Goal: Task Accomplishment & Management: Manage account settings

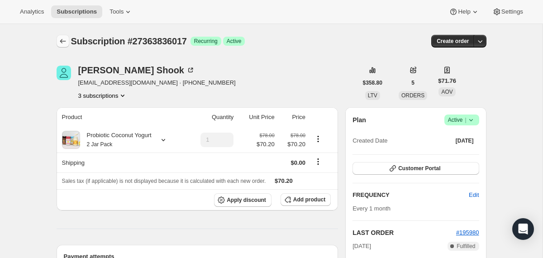
click at [64, 43] on icon "Subscriptions" at bounding box center [62, 41] width 9 height 9
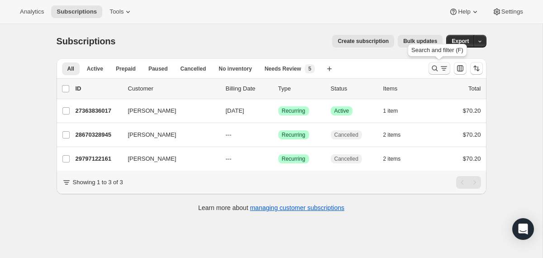
click at [435, 68] on icon "Search and filter results" at bounding box center [434, 68] width 9 height 9
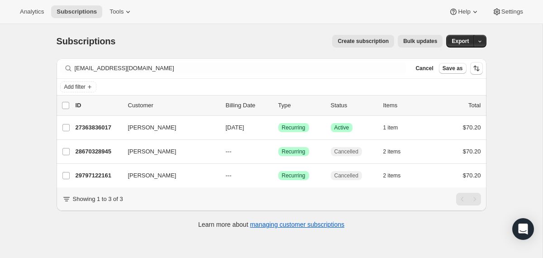
click at [367, 61] on div "Filter subscribers rokshook@gmail.com Clear Cancel Save as" at bounding box center [272, 68] width 430 height 20
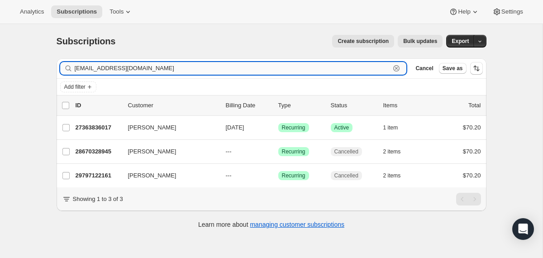
click at [367, 66] on input "rokshook@gmail.com" at bounding box center [233, 68] width 316 height 13
paste input "mary.ryan@denverem.org"
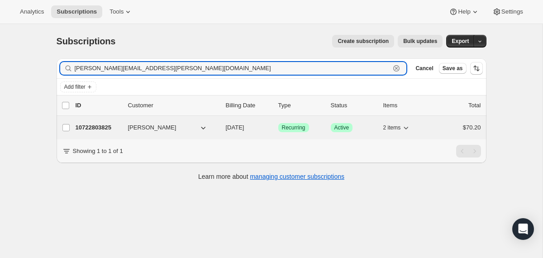
type input "mary.ryan@denverem.org"
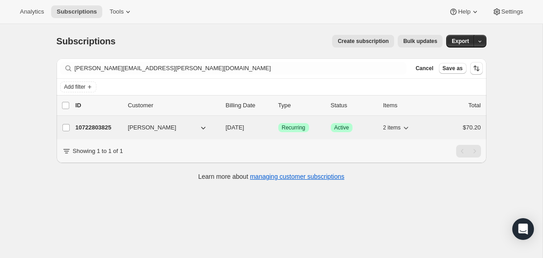
click at [226, 124] on span "11/02/2025" at bounding box center [235, 127] width 19 height 7
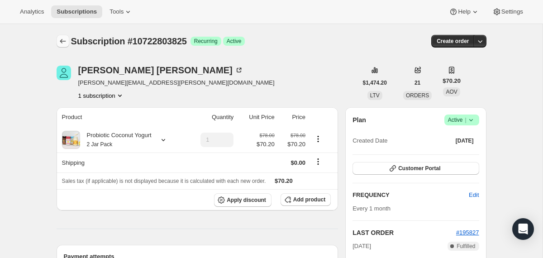
click at [60, 41] on icon "Subscriptions" at bounding box center [62, 41] width 9 height 9
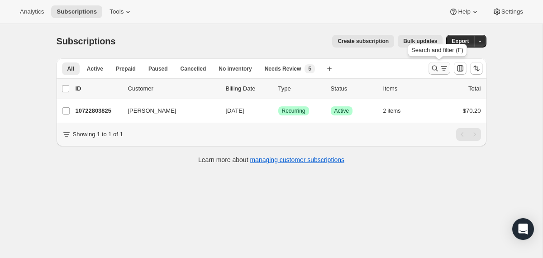
click at [439, 67] on icon "Search and filter results" at bounding box center [443, 68] width 9 height 9
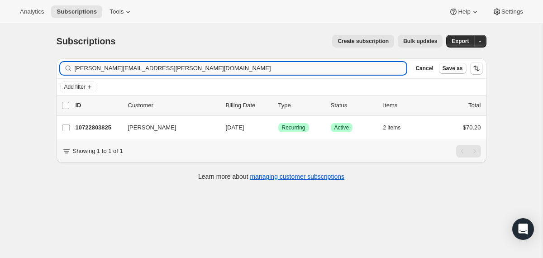
click at [249, 66] on input "mary.ryan@denverem.org" at bounding box center [241, 68] width 332 height 13
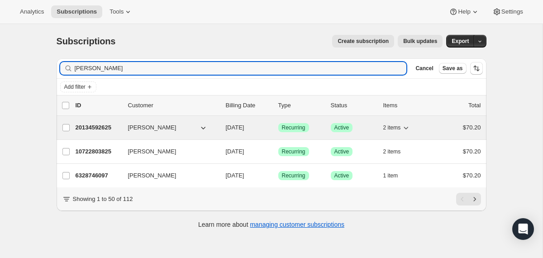
type input "Heather Ryan"
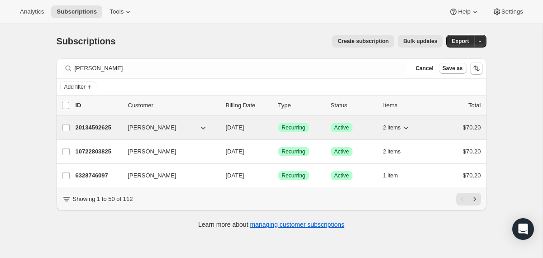
click at [218, 127] on div "Heather Ryan" at bounding box center [173, 127] width 90 height 9
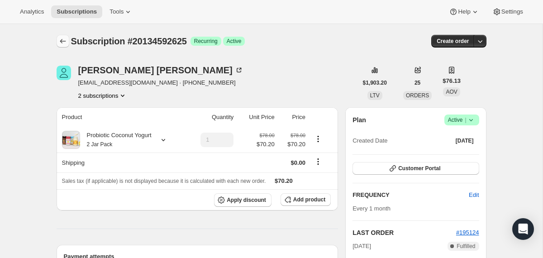
click at [60, 45] on icon "Subscriptions" at bounding box center [62, 41] width 9 height 9
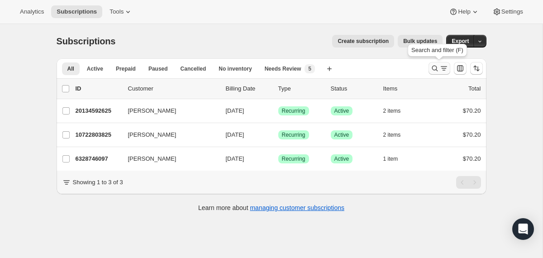
click at [436, 67] on icon "Search and filter results" at bounding box center [434, 69] width 6 height 6
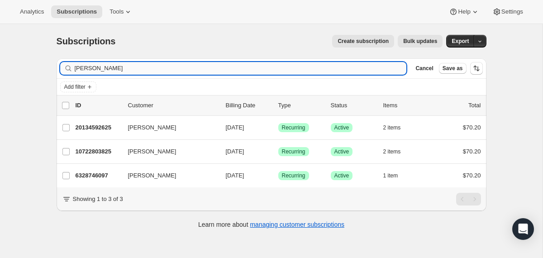
click at [360, 69] on input "Heather Ryan" at bounding box center [241, 68] width 332 height 13
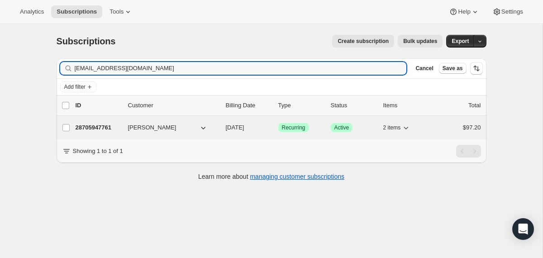
type input "dpedroza31@gmail.com"
click at [226, 125] on span "11/05/2025" at bounding box center [235, 127] width 19 height 7
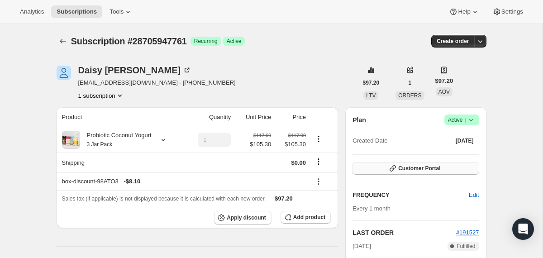
click at [365, 166] on button "Customer Portal" at bounding box center [415, 168] width 126 height 13
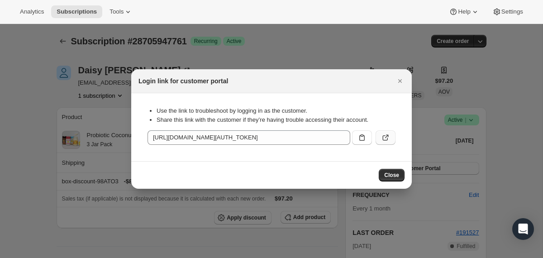
click at [383, 135] on icon ":rhl:" at bounding box center [385, 137] width 9 height 9
click at [401, 82] on icon "Close" at bounding box center [400, 81] width 4 height 4
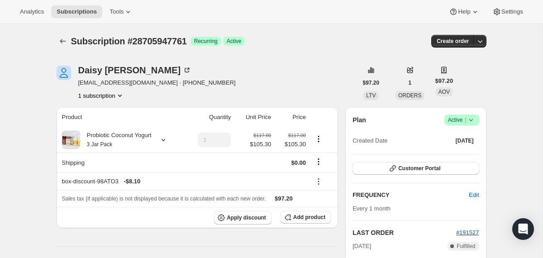
click at [474, 119] on icon at bounding box center [470, 119] width 9 height 9
click at [455, 141] on span "Pause subscription" at bounding box center [457, 137] width 51 height 9
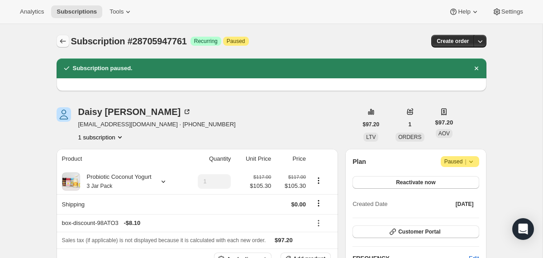
click at [60, 43] on icon "Subscriptions" at bounding box center [62, 41] width 9 height 9
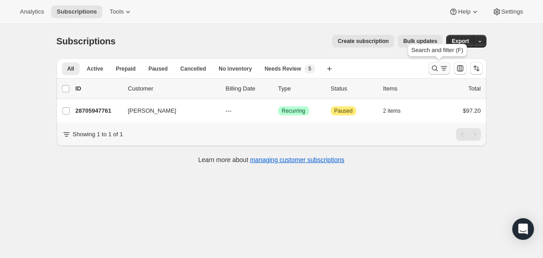
click at [432, 70] on icon "Search and filter results" at bounding box center [434, 68] width 9 height 9
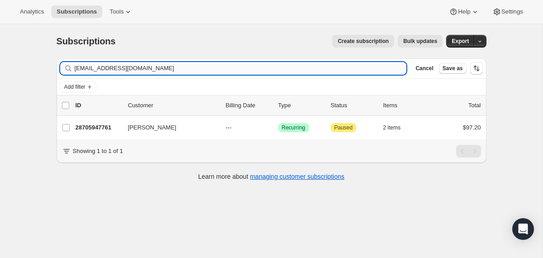
click at [361, 69] on input "dpedroza31@gmail.com" at bounding box center [241, 68] width 332 height 13
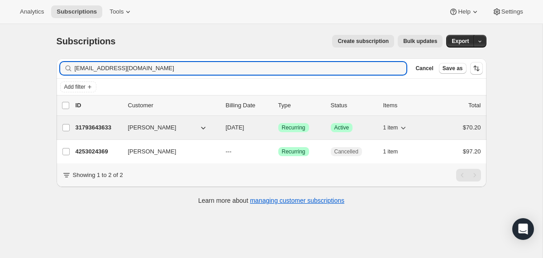
type input "jwanatheresa@gmail.com"
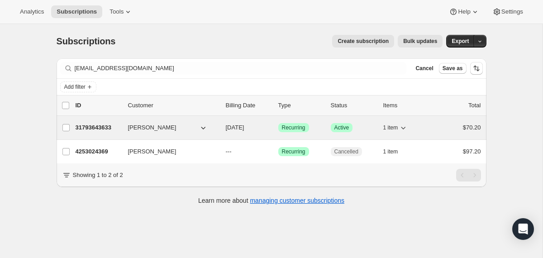
click at [220, 128] on div "31793643633 Jwana Matloob 12/08/2025 Success Recurring Success Active 1 item $7…" at bounding box center [278, 127] width 405 height 13
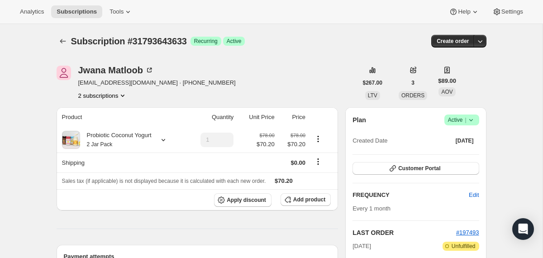
click at [468, 121] on icon at bounding box center [470, 119] width 9 height 9
click at [438, 161] on div "Pause subscription Cancel subscription" at bounding box center [458, 145] width 62 height 35
click at [438, 154] on span "Cancel subscription" at bounding box center [457, 153] width 51 height 7
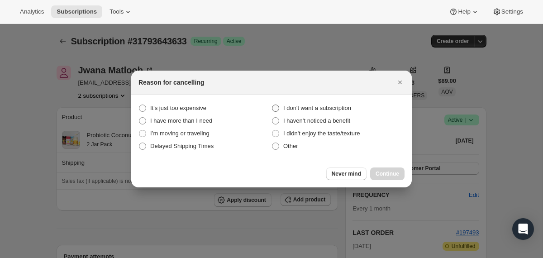
click at [341, 106] on span "I don't want a subscription" at bounding box center [317, 107] width 68 height 7
click at [272, 105] on subscription "I don't want a subscription" at bounding box center [272, 104] width 0 height 0
radio subscription "true"
click at [383, 173] on span "Continue" at bounding box center [387, 173] width 24 height 7
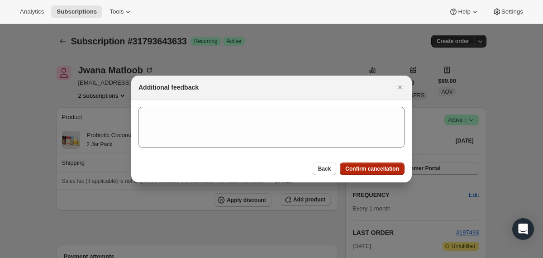
click at [383, 171] on span "Confirm cancellation" at bounding box center [372, 168] width 54 height 7
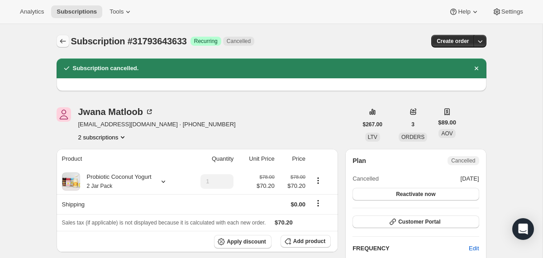
click at [60, 43] on icon "Subscriptions" at bounding box center [62, 41] width 9 height 9
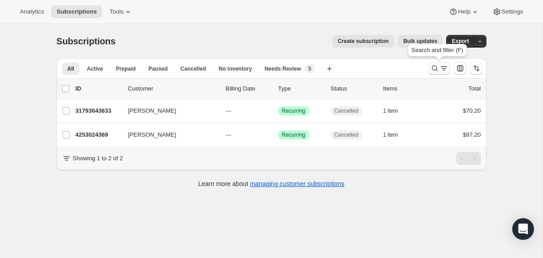
click at [435, 69] on icon "Search and filter results" at bounding box center [434, 68] width 9 height 9
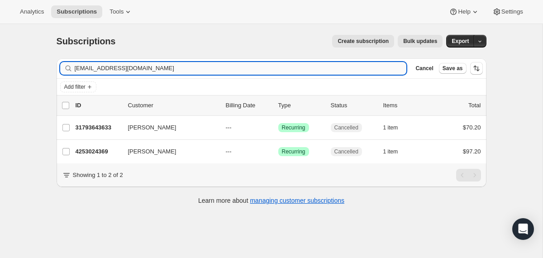
click at [328, 69] on input "jwanatheresa@gmail.com" at bounding box center [241, 68] width 332 height 13
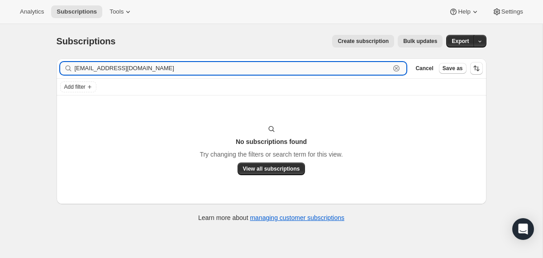
click at [153, 72] on input "tinalynn@sbcglobal.net" at bounding box center [233, 68] width 316 height 13
paste input "429"
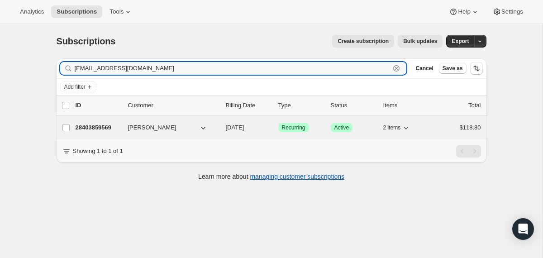
type input "tinalynn429@sbcglobal.net"
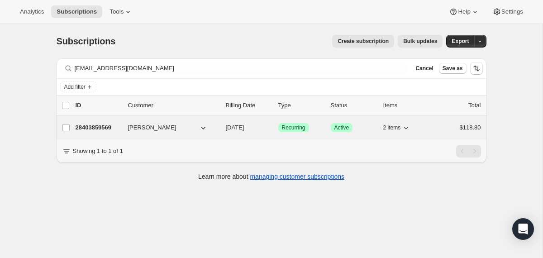
click at [226, 126] on span "11/24/2025" at bounding box center [235, 127] width 19 height 7
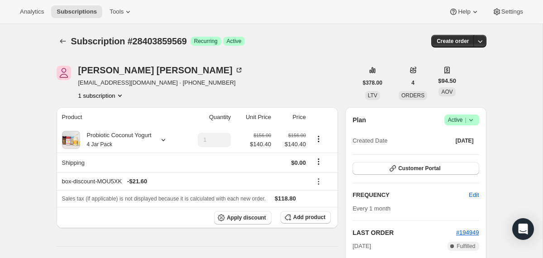
click at [470, 122] on icon at bounding box center [470, 119] width 9 height 9
click at [469, 156] on span "Cancel subscription" at bounding box center [457, 153] width 51 height 7
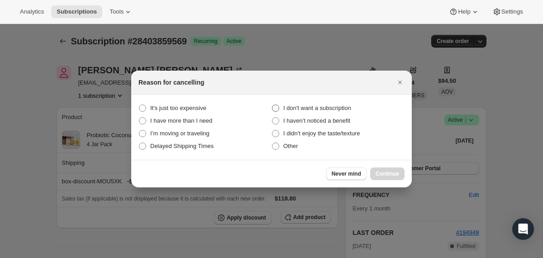
click at [340, 108] on span "I don't want a subscription" at bounding box center [317, 107] width 68 height 7
click at [272, 105] on subscription "I don't want a subscription" at bounding box center [272, 104] width 0 height 0
radio subscription "true"
click at [379, 175] on span "Continue" at bounding box center [387, 173] width 24 height 7
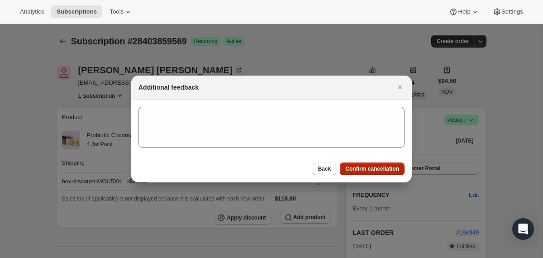
click at [376, 172] on button "Confirm cancellation" at bounding box center [372, 168] width 65 height 13
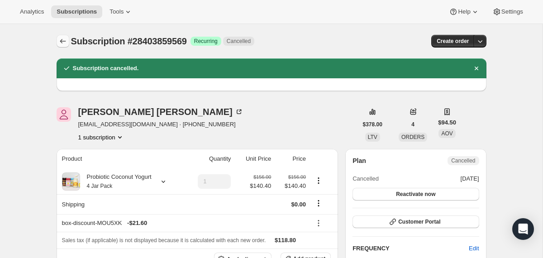
click at [62, 44] on icon "Subscriptions" at bounding box center [62, 41] width 9 height 9
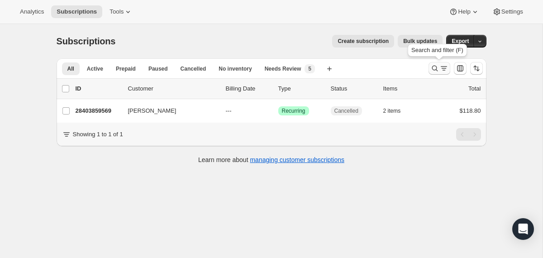
click at [435, 66] on icon "Search and filter results" at bounding box center [434, 68] width 9 height 9
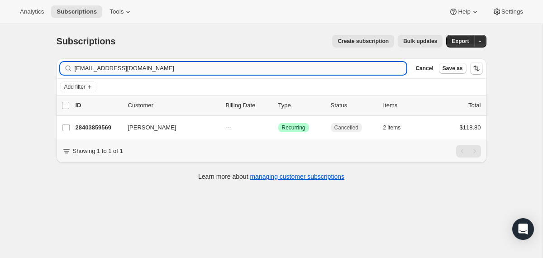
click at [311, 66] on input "tinalynn429@sbcglobal.net" at bounding box center [241, 68] width 332 height 13
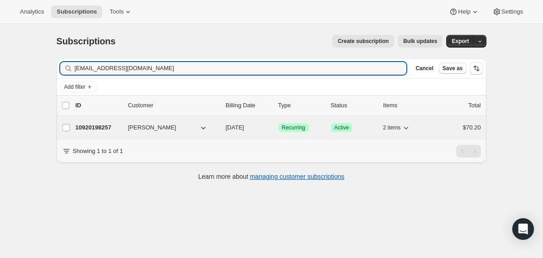
type input "emliz.wi11@gmail.com"
click at [223, 132] on div "10920198257 Emily Villada 11/07/2025 Success Recurring Success Active 2 items $…" at bounding box center [278, 127] width 405 height 13
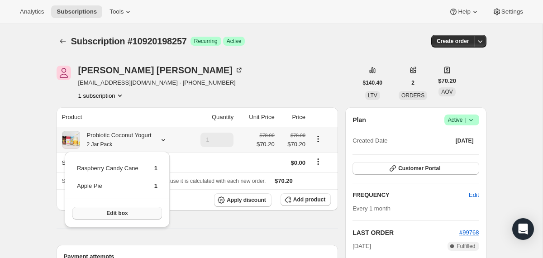
click at [142, 212] on button "Edit box" at bounding box center [117, 213] width 90 height 13
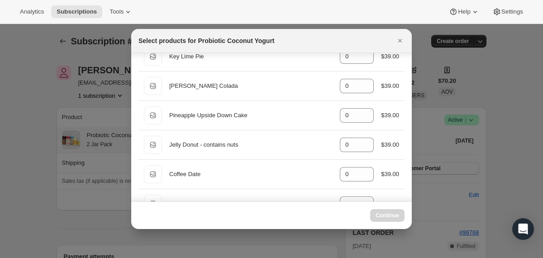
scroll to position [418, 0]
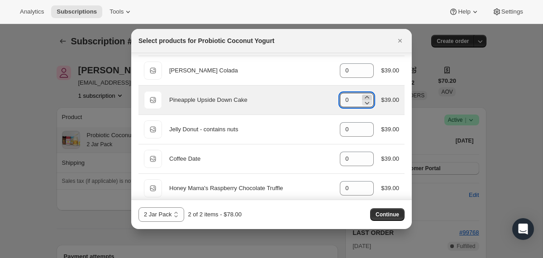
click at [368, 96] on icon ":r1cb:" at bounding box center [366, 97] width 9 height 9
type input "1"
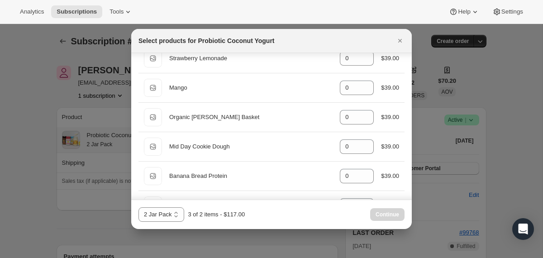
scroll to position [810, 0]
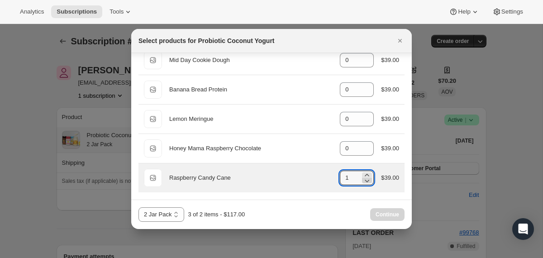
click at [363, 177] on icon ":r1cb:" at bounding box center [366, 180] width 9 height 9
type input "0"
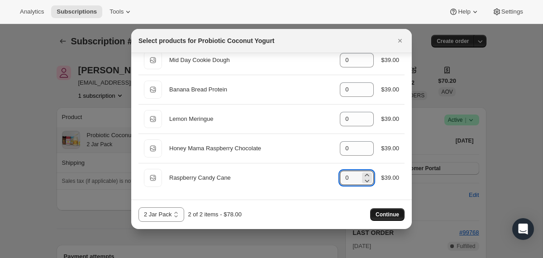
click at [385, 217] on span "Continue" at bounding box center [387, 214] width 24 height 7
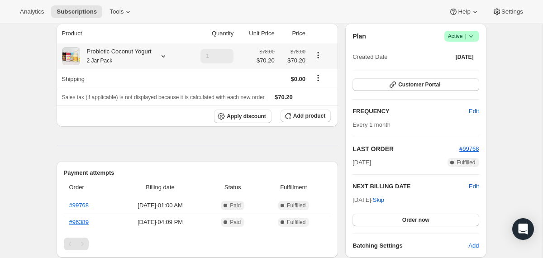
scroll to position [130, 0]
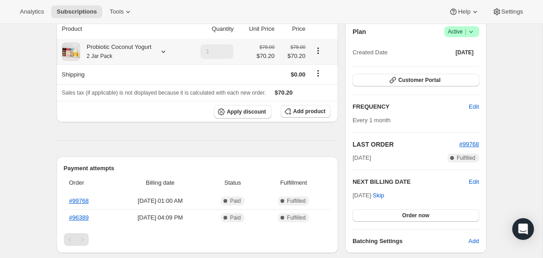
click at [147, 55] on div "Probiotic Coconut Yogurt 2 Jar Pack" at bounding box center [115, 52] width 71 height 18
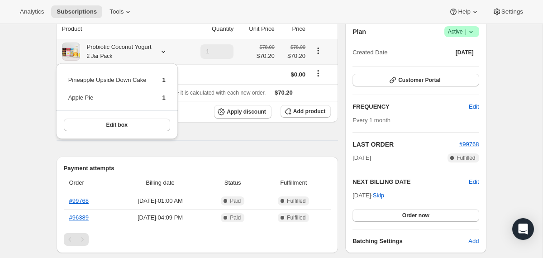
click at [147, 55] on div "Probiotic Coconut Yogurt 2 Jar Pack" at bounding box center [115, 52] width 71 height 18
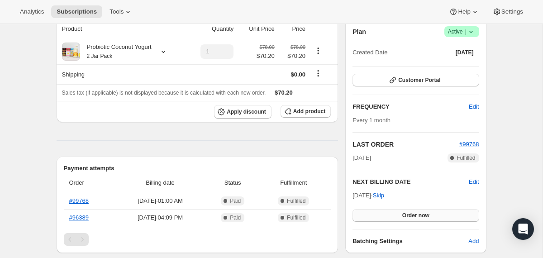
click at [368, 213] on button "Order now" at bounding box center [415, 215] width 126 height 13
click at [368, 213] on button "Click to confirm" at bounding box center [415, 215] width 126 height 13
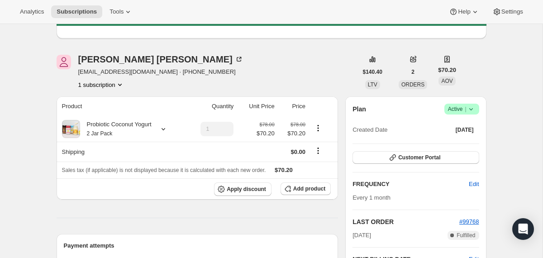
scroll to position [0, 0]
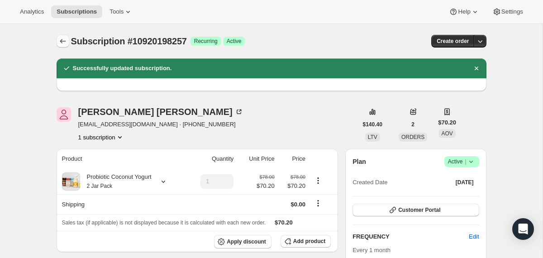
click at [63, 39] on icon "Subscriptions" at bounding box center [62, 41] width 9 height 9
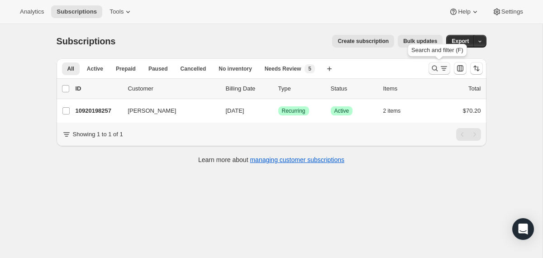
click at [432, 69] on icon "Search and filter results" at bounding box center [434, 69] width 6 height 6
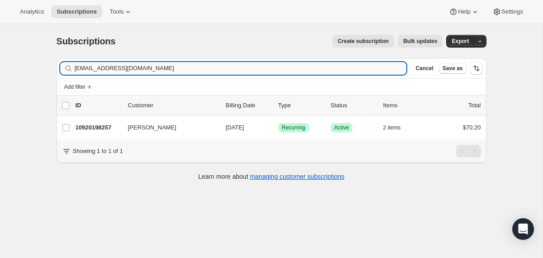
click at [349, 70] on input "emliz.wi11@gmail.com" at bounding box center [241, 68] width 332 height 13
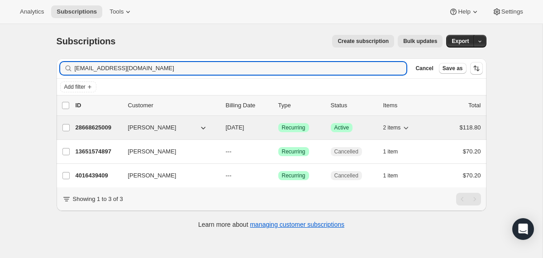
type input "bouldincaroline@gmail.com"
click at [224, 123] on div "28668625009 Caroline Bouldin 11/03/2025 Success Recurring Success Active 2 item…" at bounding box center [278, 127] width 405 height 13
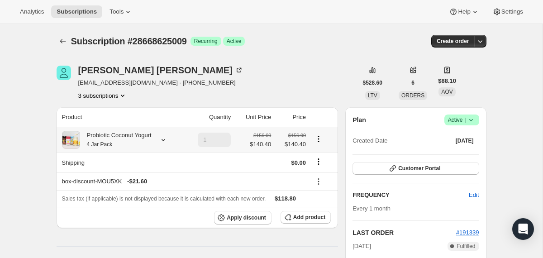
click at [151, 134] on div "Probiotic Coconut Yogurt 4 Jar Pack" at bounding box center [115, 140] width 71 height 18
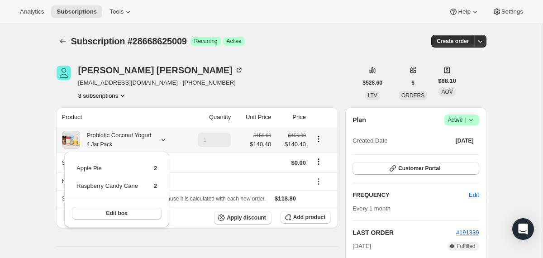
click at [151, 134] on div "Probiotic Coconut Yogurt 4 Jar Pack" at bounding box center [115, 140] width 71 height 18
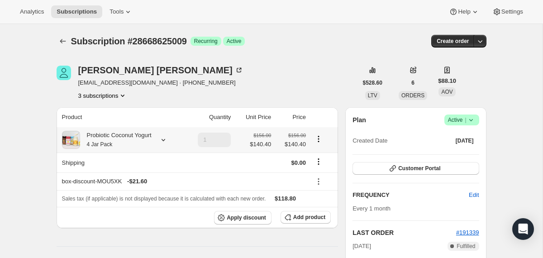
click at [147, 137] on div "Probiotic Coconut Yogurt 4 Jar Pack" at bounding box center [115, 140] width 71 height 18
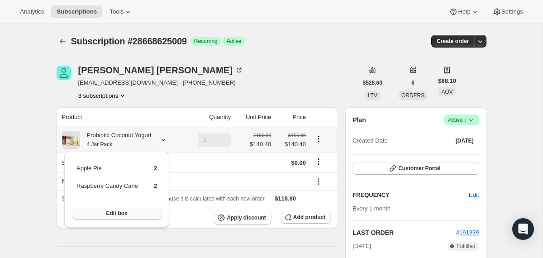
click at [138, 213] on button "Edit box" at bounding box center [117, 213] width 90 height 13
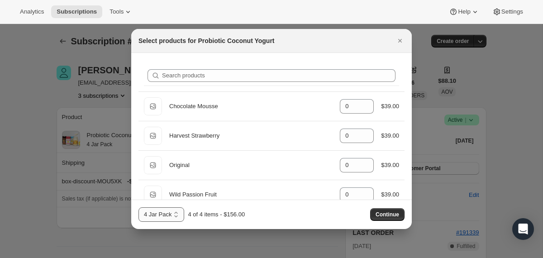
click at [171, 218] on select "2 Jar Pack 3 Jar Pack 4 Jar Pack" at bounding box center [161, 214] width 46 height 14
select select "gid://shopify/ProductVariant/40210939576433"
click at [138, 207] on select "2 Jar Pack 3 Jar Pack 4 Jar Pack" at bounding box center [161, 214] width 46 height 14
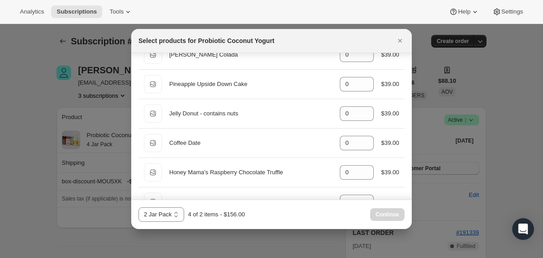
scroll to position [810, 0]
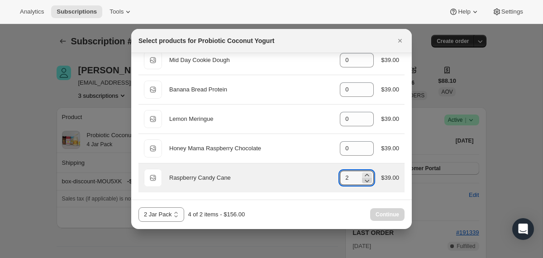
click at [367, 180] on icon ":r1nc:" at bounding box center [366, 180] width 9 height 9
type input "0"
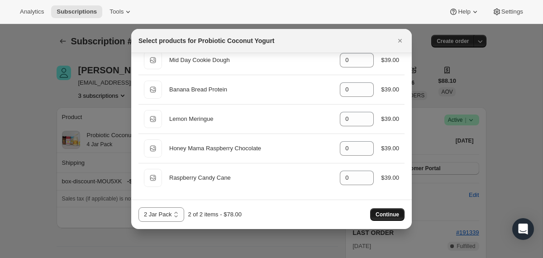
click at [383, 212] on span "Continue" at bounding box center [387, 214] width 24 height 7
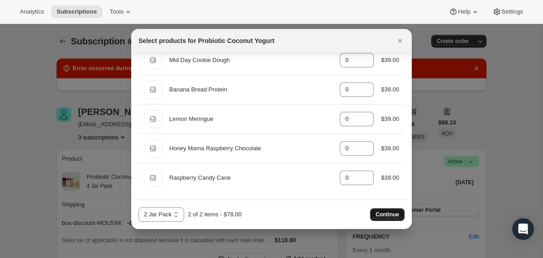
click at [386, 218] on button "Continue" at bounding box center [387, 214] width 34 height 13
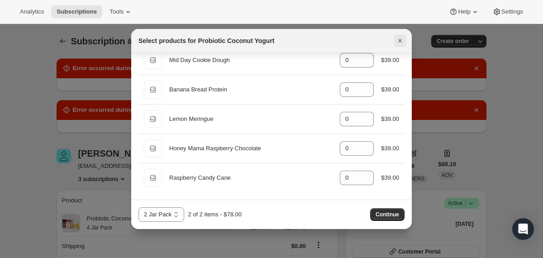
click at [402, 40] on icon "Close" at bounding box center [399, 40] width 9 height 9
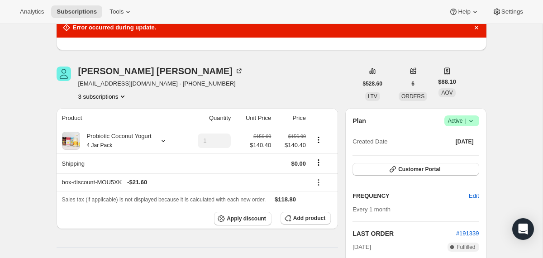
scroll to position [113, 0]
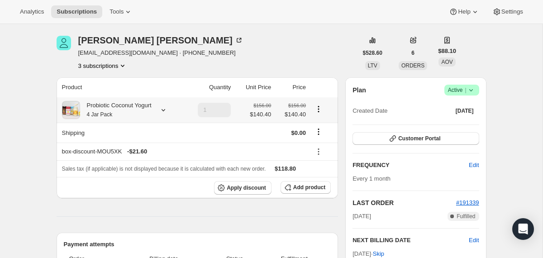
click at [168, 109] on icon at bounding box center [163, 109] width 9 height 9
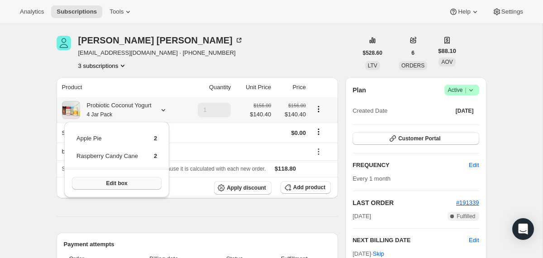
click at [136, 187] on button "Edit box" at bounding box center [117, 183] width 90 height 13
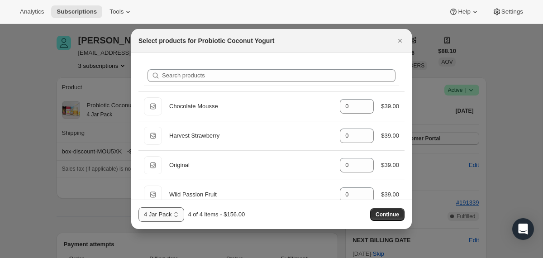
click at [159, 220] on select "2 Jar Pack 3 Jar Pack 4 Jar Pack" at bounding box center [161, 214] width 46 height 14
select select "gid://shopify/ProductVariant/40210939576433"
click at [138, 207] on select "2 Jar Pack 3 Jar Pack 4 Jar Pack" at bounding box center [161, 214] width 46 height 14
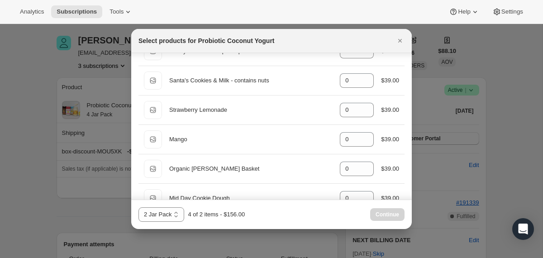
scroll to position [810, 0]
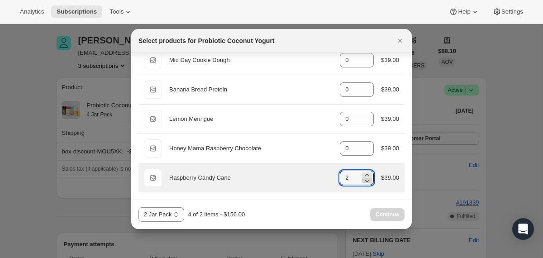
click at [366, 180] on icon ":r1q5:" at bounding box center [367, 181] width 5 height 3
type input "0"
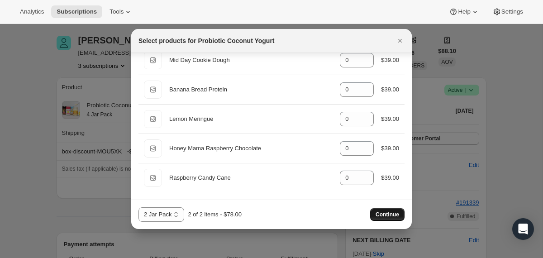
click at [379, 210] on button "Continue" at bounding box center [387, 214] width 34 height 13
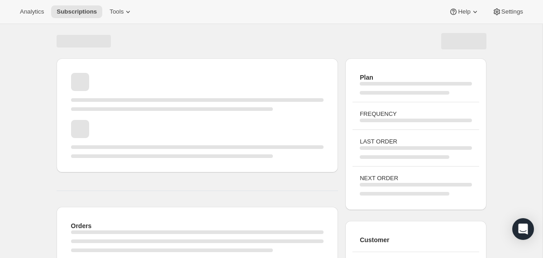
scroll to position [113, 0]
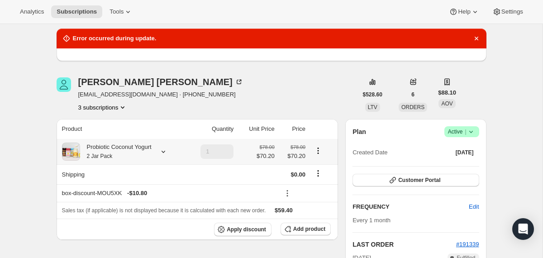
click at [126, 151] on div "Probiotic Coconut Yogurt 2 Jar Pack" at bounding box center [115, 151] width 71 height 18
click at [288, 190] on icon at bounding box center [286, 190] width 1 height 1
click at [295, 228] on span "Remove" at bounding box center [306, 225] width 22 height 7
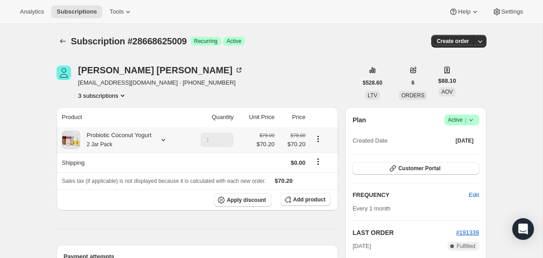
click at [146, 136] on div "Probiotic Coconut Yogurt 2 Jar Pack" at bounding box center [115, 140] width 71 height 18
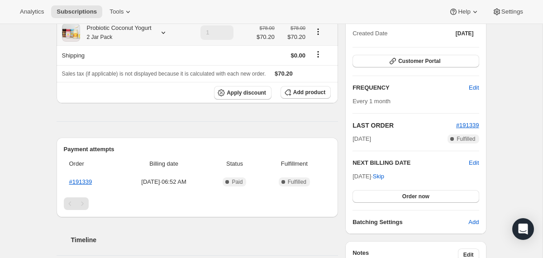
scroll to position [109, 0]
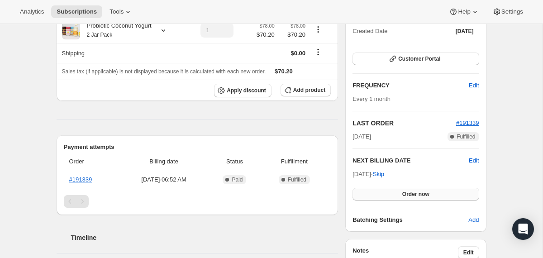
click at [382, 194] on button "Order now" at bounding box center [415, 194] width 126 height 13
click at [382, 194] on button "Click to confirm" at bounding box center [415, 194] width 126 height 13
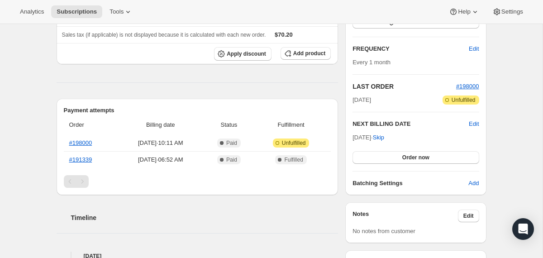
scroll to position [147, 0]
